Goal: Manage account settings

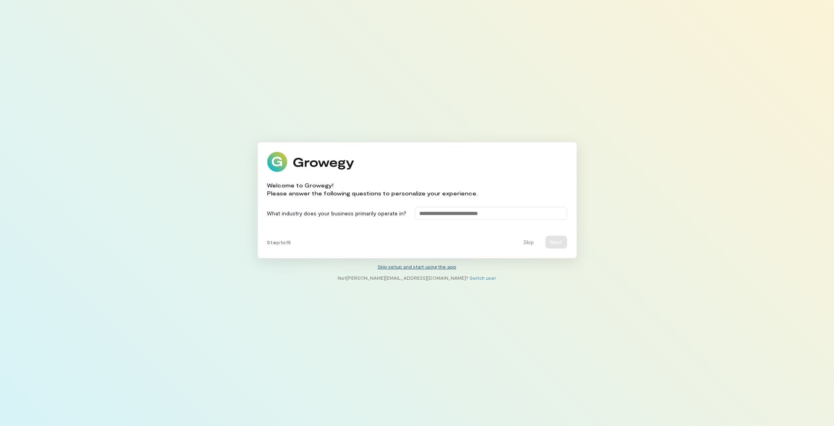
click at [444, 267] on link "Skip setup and start using the app" at bounding box center [417, 267] width 79 height 6
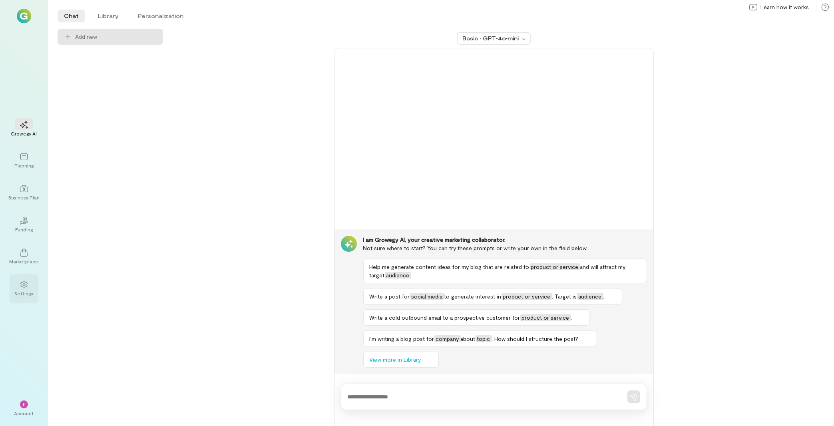
click at [26, 295] on div "Settings" at bounding box center [24, 293] width 19 height 6
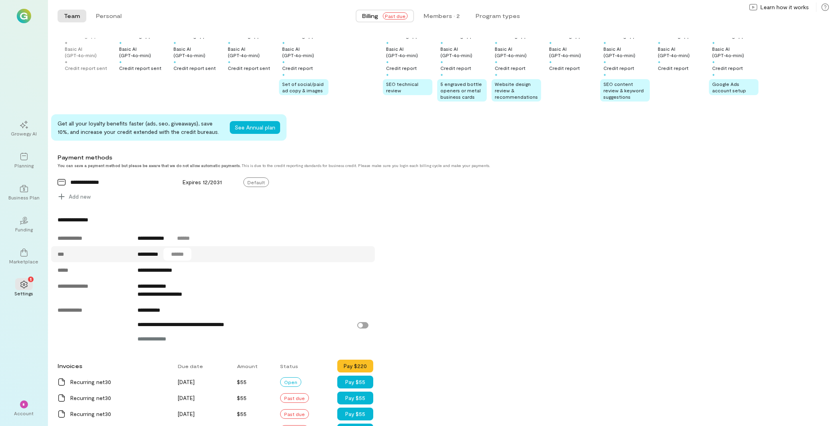
scroll to position [227, 0]
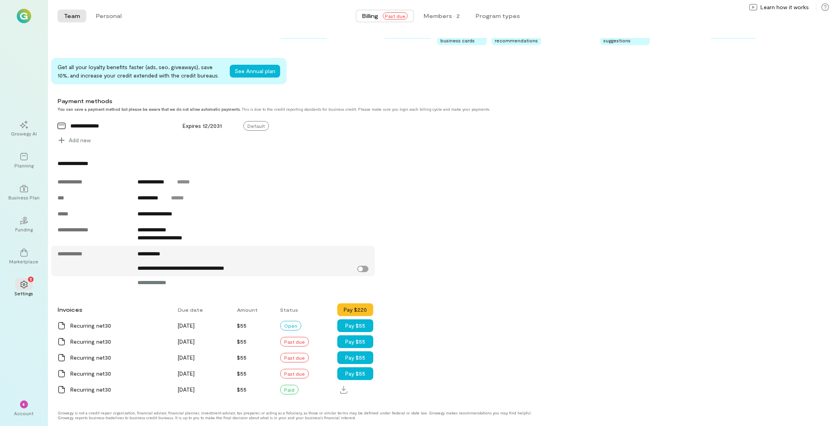
click at [367, 265] on label "**********" at bounding box center [253, 268] width 231 height 8
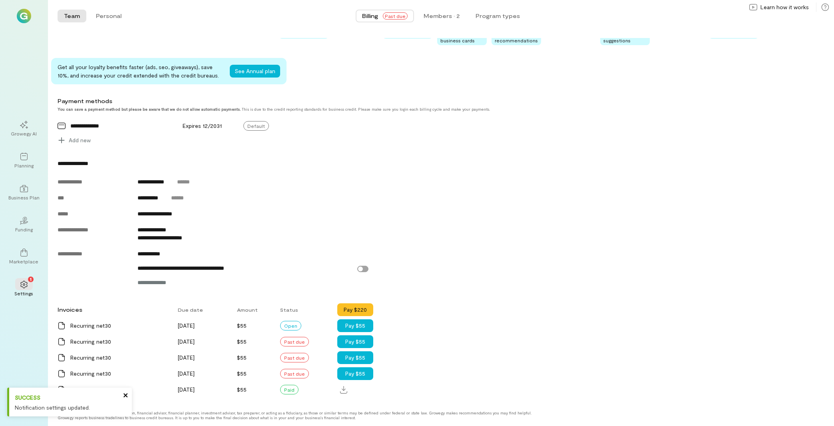
click at [126, 395] on icon "close" at bounding box center [126, 395] width 6 height 6
click at [18, 401] on div "*" at bounding box center [24, 404] width 18 height 12
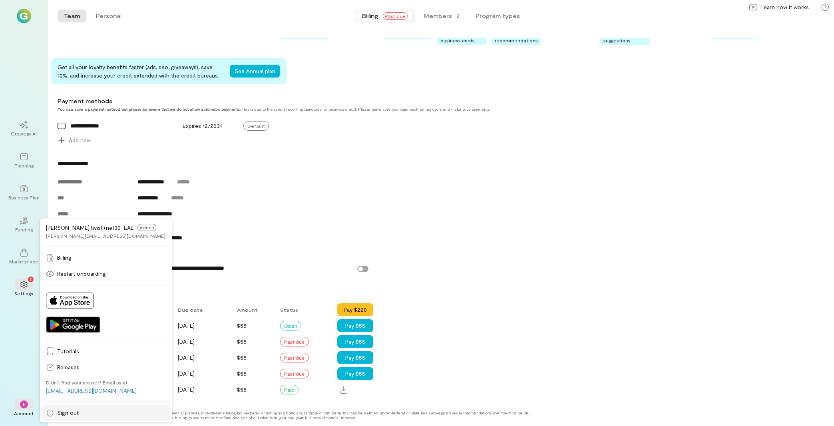
click at [81, 410] on span "Sign out" at bounding box center [111, 413] width 108 height 8
